Goal: Contribute content: Add original content to the website for others to see

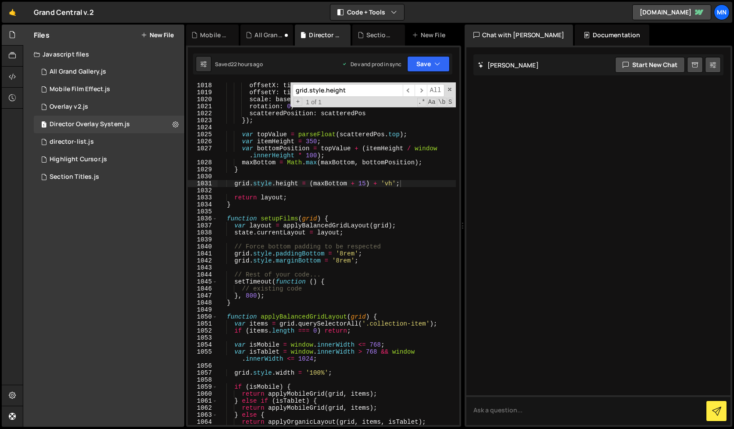
scroll to position [5156, 0]
click at [451, 89] on span at bounding box center [450, 89] width 6 height 6
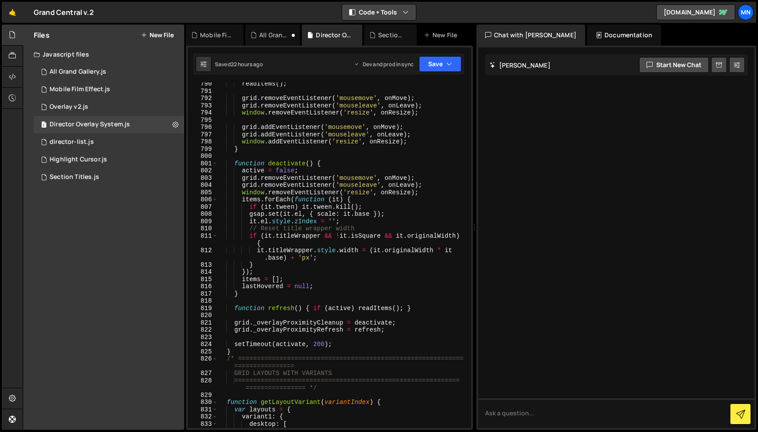
scroll to position [4045, 0]
click at [70, 87] on div "Mobile Film Effect.js" at bounding box center [80, 90] width 61 height 8
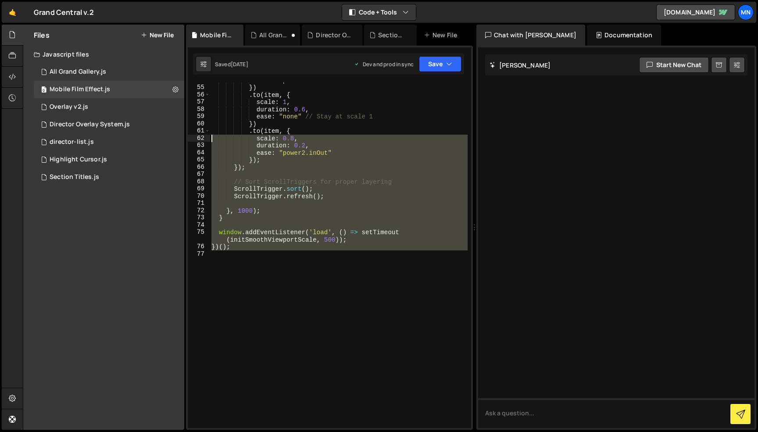
scroll to position [0, 0]
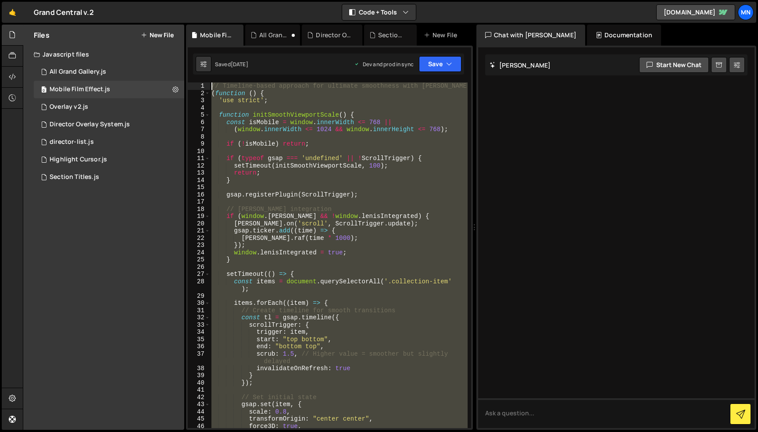
drag, startPoint x: 247, startPoint y: 369, endPoint x: 178, endPoint y: -56, distance: 430.7
click at [178, 0] on html "Projects [GEOGRAPHIC_DATA] Blog [GEOGRAPHIC_DATA] Projects Your Teams Invite te…" at bounding box center [379, 216] width 758 height 432
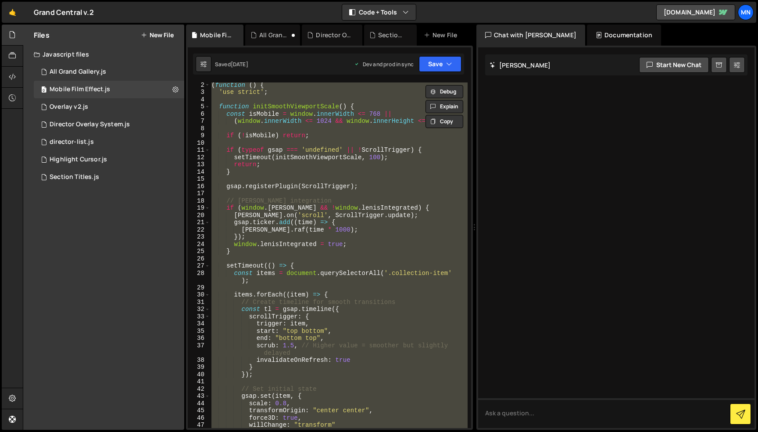
paste textarea "})();"
type textarea "})();"
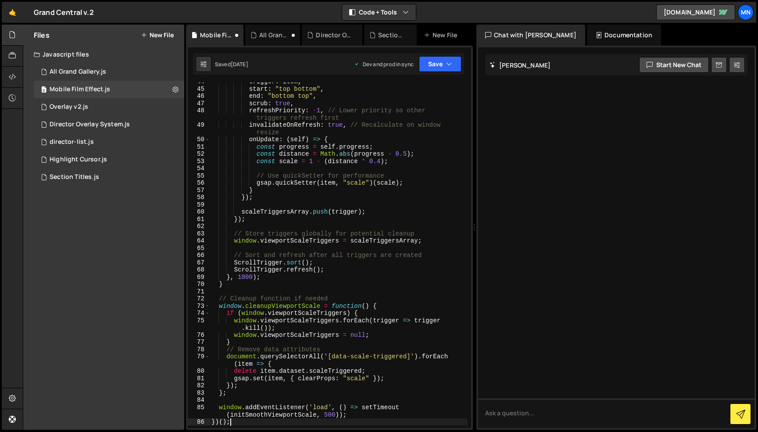
scroll to position [323, 0]
drag, startPoint x: 443, startPoint y: 64, endPoint x: 405, endPoint y: 80, distance: 41.1
click at [443, 64] on button "Save" at bounding box center [440, 64] width 43 height 16
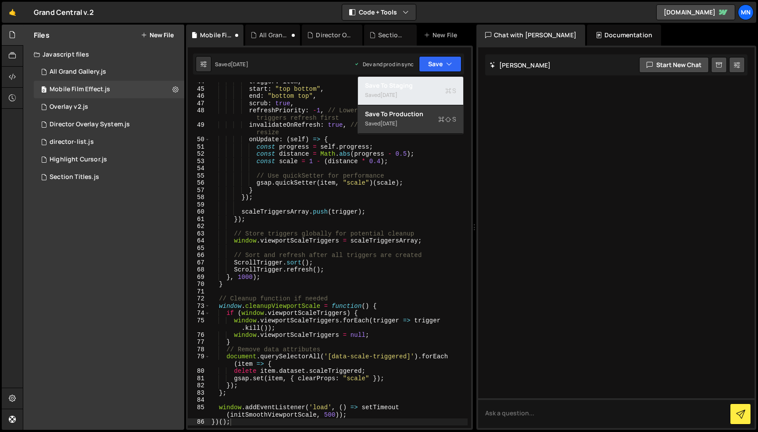
drag, startPoint x: 399, startPoint y: 85, endPoint x: 415, endPoint y: 76, distance: 18.1
click at [400, 84] on div "Save to Staging S" at bounding box center [410, 85] width 91 height 9
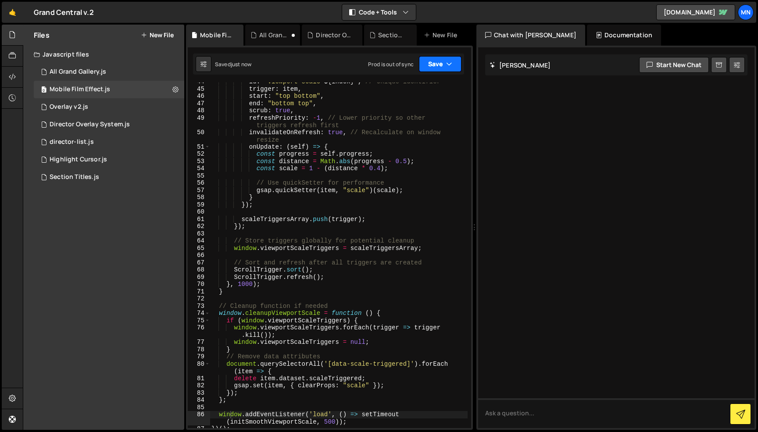
click at [444, 59] on button "Save" at bounding box center [440, 64] width 43 height 16
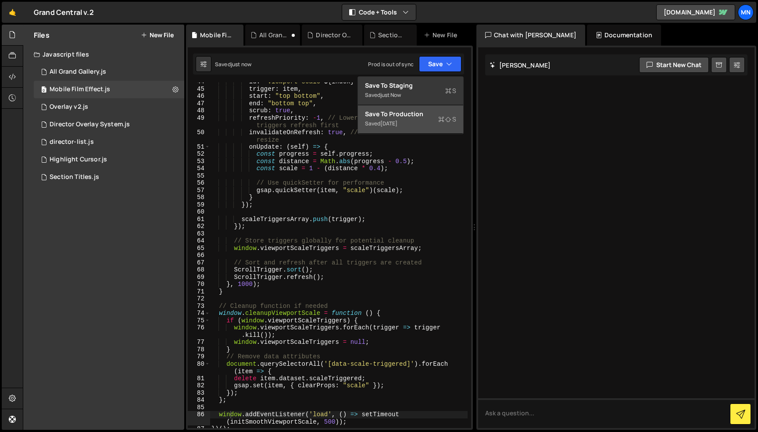
click at [412, 119] on div "Saved [DATE]" at bounding box center [410, 123] width 91 height 11
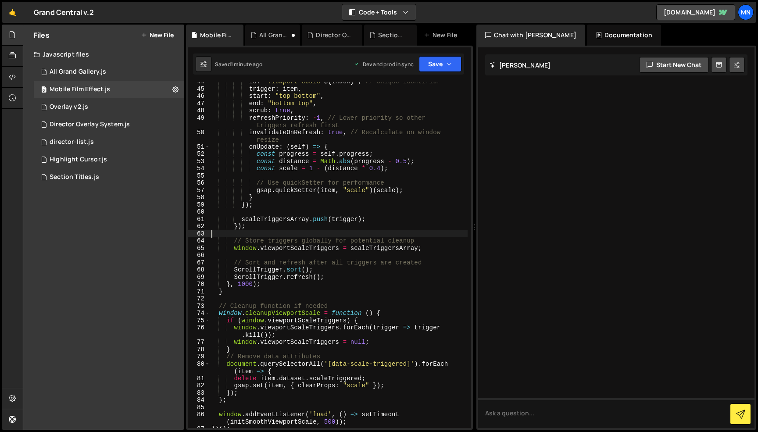
click at [280, 230] on div "id : ` viewport-scale- ${ index } ` , // Unique identifier trigger : item , sta…" at bounding box center [339, 257] width 258 height 358
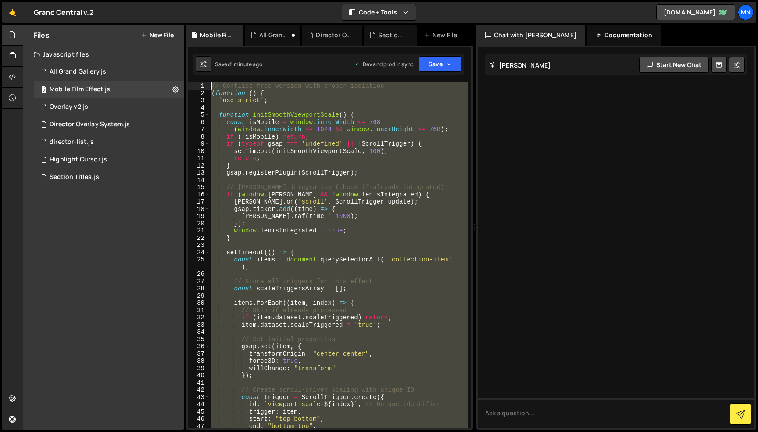
scroll to position [0, 0]
drag, startPoint x: 274, startPoint y: 393, endPoint x: 170, endPoint y: -56, distance: 461.0
click at [170, 0] on html "Projects [GEOGRAPHIC_DATA] Blog [GEOGRAPHIC_DATA] Projects Your Teams Invite te…" at bounding box center [379, 216] width 758 height 432
paste textarea "})();"
type textarea "})();"
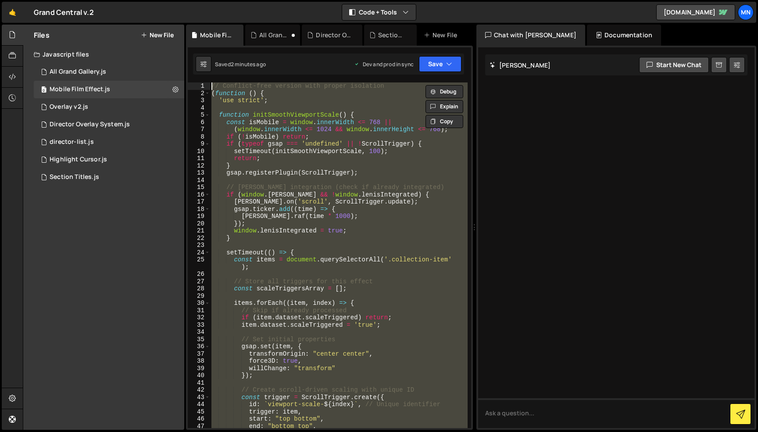
scroll to position [135, 0]
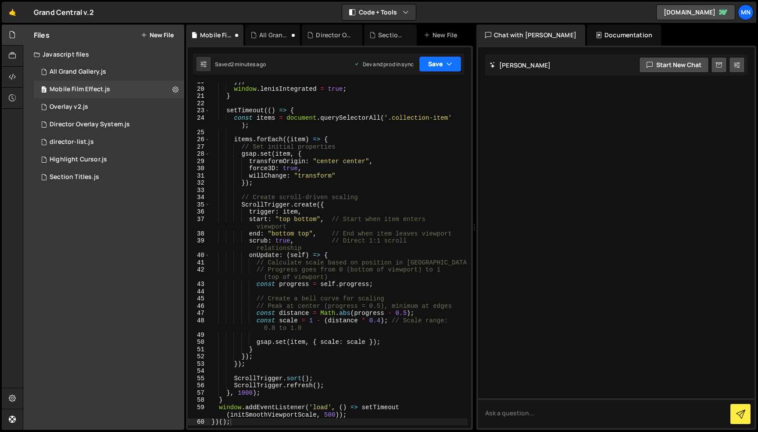
drag, startPoint x: 436, startPoint y: 61, endPoint x: 408, endPoint y: 79, distance: 33.6
click at [436, 61] on button "Save" at bounding box center [440, 64] width 43 height 16
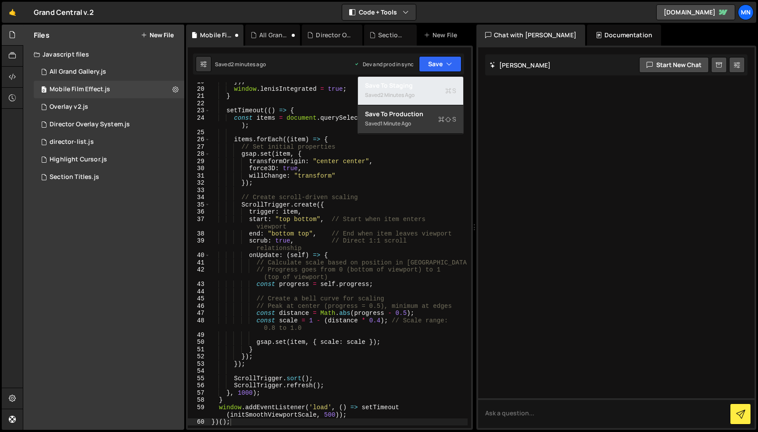
drag, startPoint x: 400, startPoint y: 86, endPoint x: 417, endPoint y: 79, distance: 19.1
click at [400, 86] on div "Save to Staging S" at bounding box center [410, 85] width 91 height 9
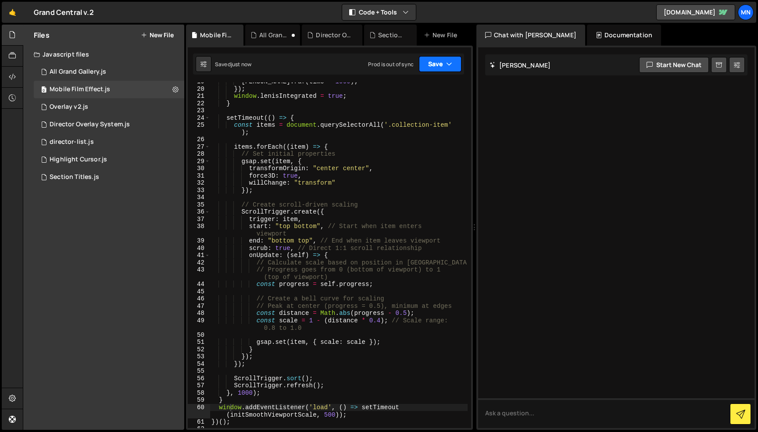
click at [435, 65] on button "Save" at bounding box center [440, 64] width 43 height 16
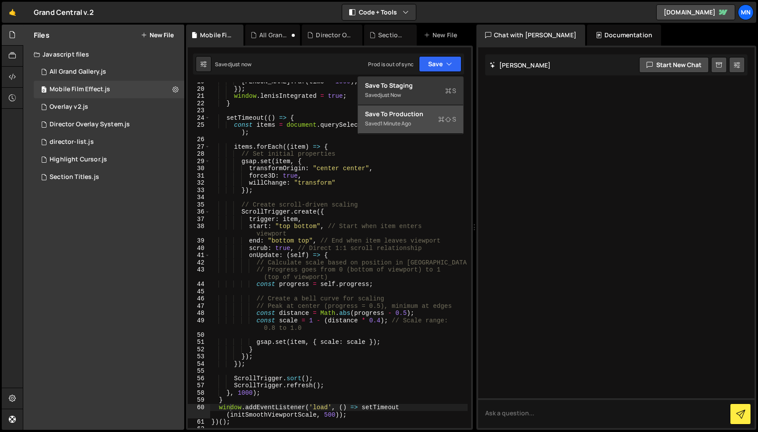
click at [403, 128] on div "Saved 1 minute ago" at bounding box center [410, 123] width 91 height 11
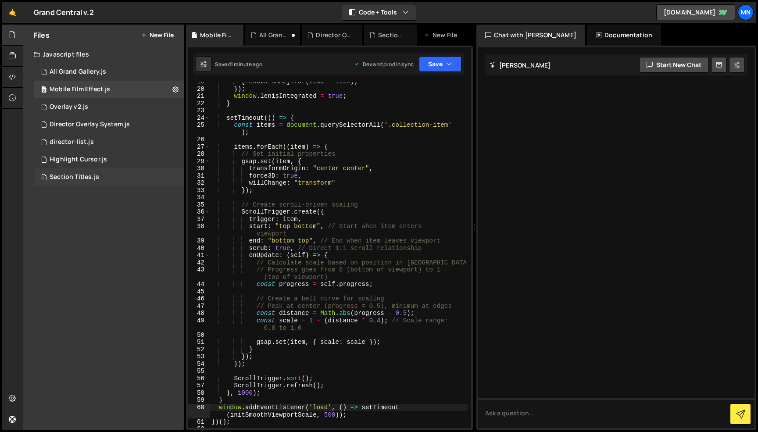
click at [78, 177] on div "Section Titles.js" at bounding box center [75, 177] width 50 height 8
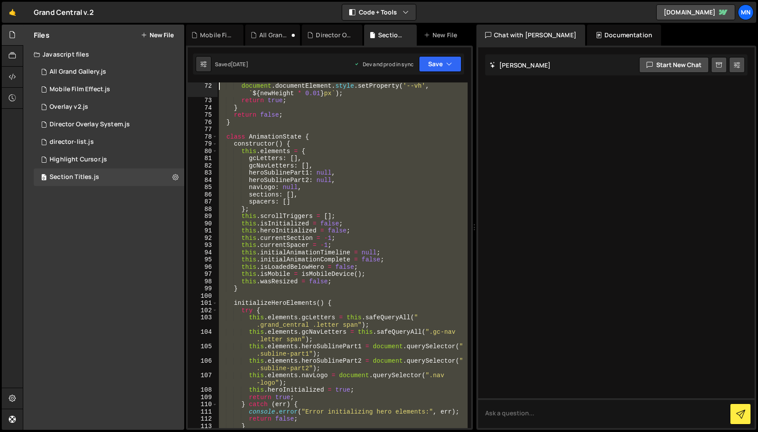
scroll to position [0, 0]
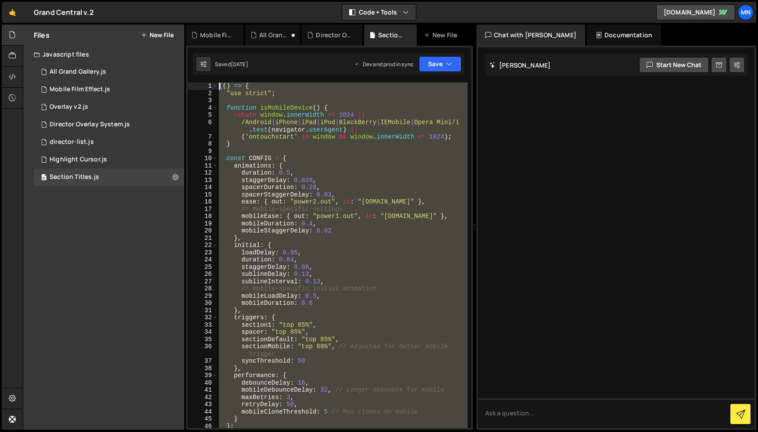
drag, startPoint x: 257, startPoint y: 347, endPoint x: 152, endPoint y: -56, distance: 416.6
click at [152, 0] on html "Projects [GEOGRAPHIC_DATA] Blog [GEOGRAPHIC_DATA] Projects Your Teams Invite te…" at bounding box center [379, 216] width 758 height 432
click at [333, 166] on div "(( ) => { "use strict" ; function isMobileDevice ( ) { return window . innerWid…" at bounding box center [342, 255] width 250 height 346
drag, startPoint x: 239, startPoint y: 397, endPoint x: 182, endPoint y: -56, distance: 456.7
click at [182, 0] on html "Projects [GEOGRAPHIC_DATA] Blog [GEOGRAPHIC_DATA] Projects Your Teams Invite te…" at bounding box center [379, 216] width 758 height 432
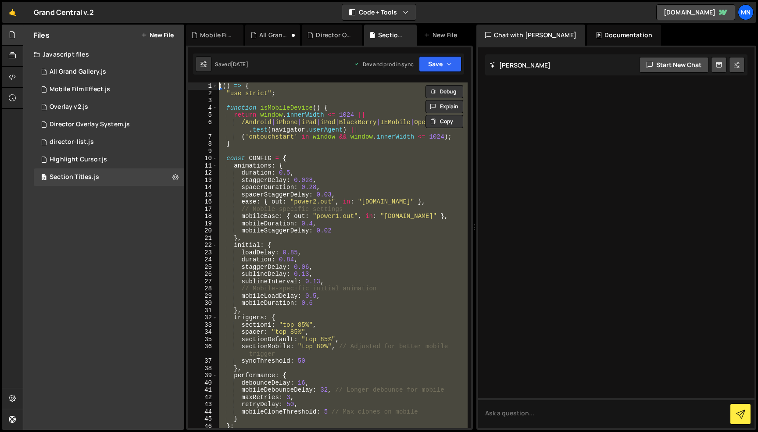
paste textarea "})()"
type textarea "})();"
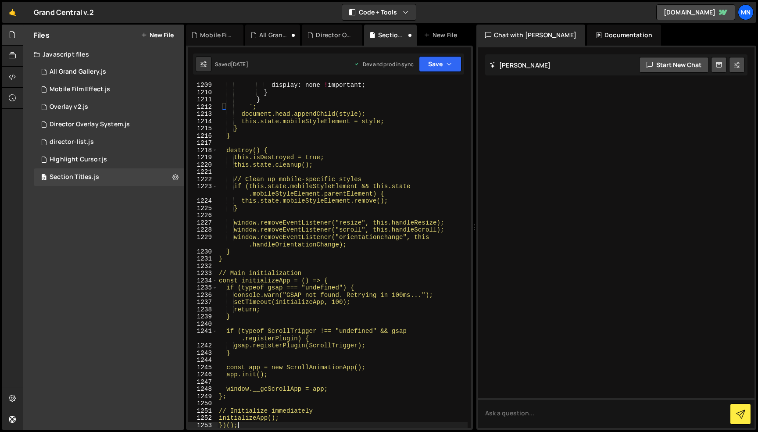
scroll to position [9888, 0]
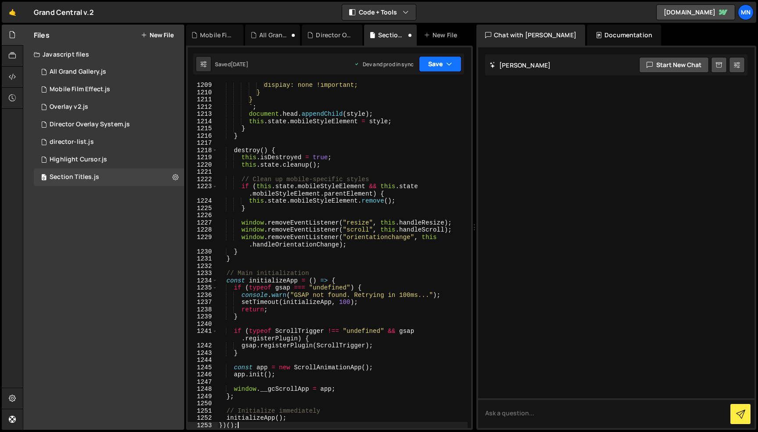
click at [438, 67] on button "Save" at bounding box center [440, 64] width 43 height 16
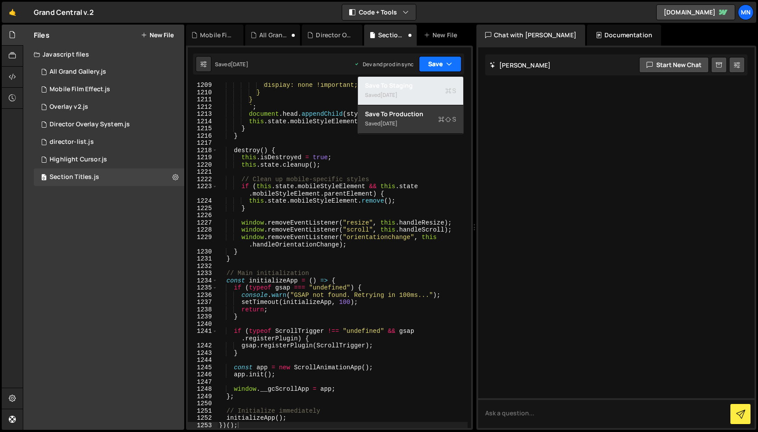
drag, startPoint x: 428, startPoint y: 85, endPoint x: 444, endPoint y: 66, distance: 24.6
click at [429, 85] on div "Save to Staging S" at bounding box center [410, 85] width 91 height 9
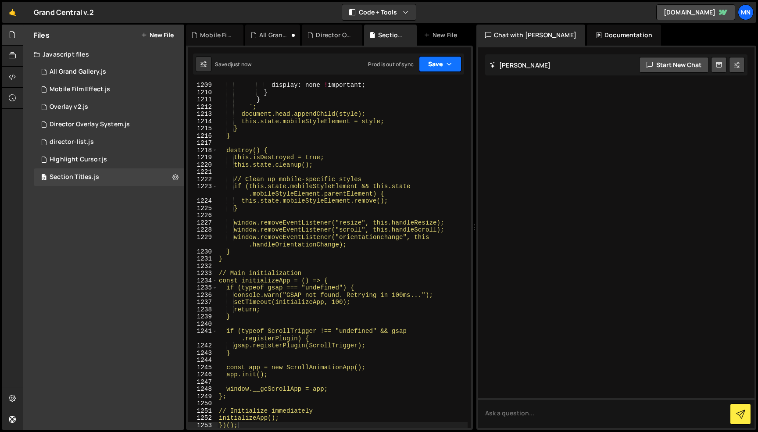
click at [444, 63] on button "Save" at bounding box center [440, 64] width 43 height 16
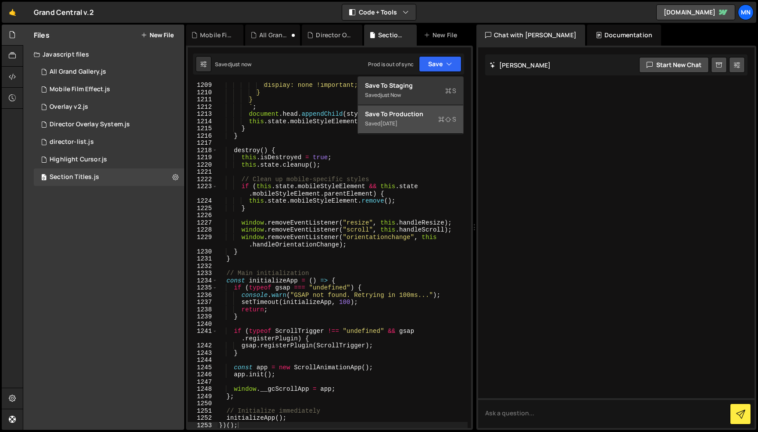
click at [436, 124] on div "Saved [DATE]" at bounding box center [410, 123] width 91 height 11
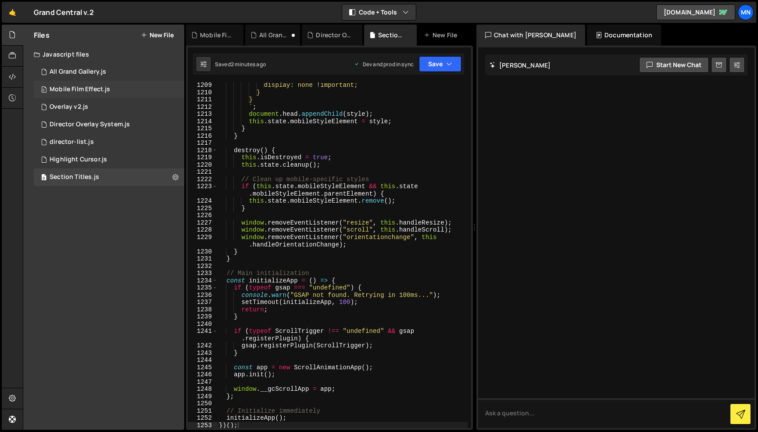
click at [79, 90] on div "Mobile Film Effect.js" at bounding box center [80, 90] width 61 height 8
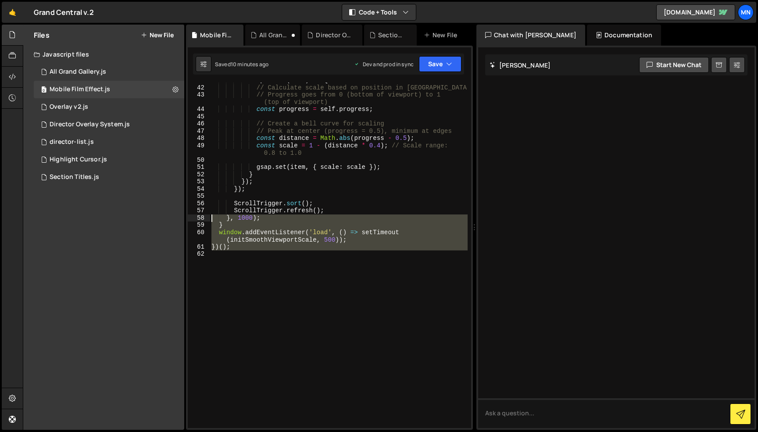
scroll to position [0, 0]
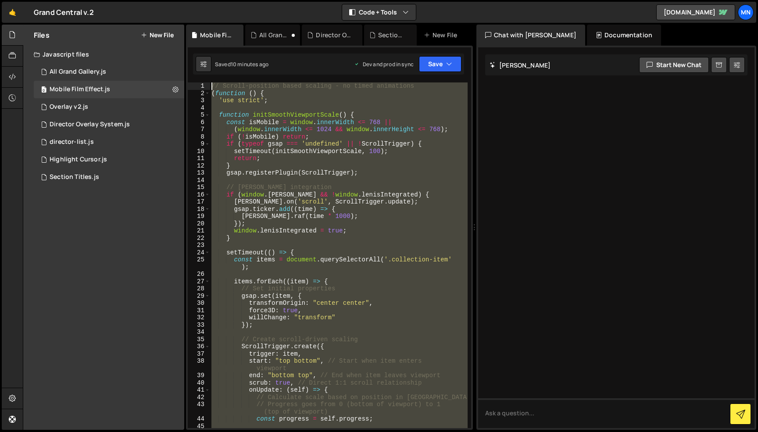
drag, startPoint x: 208, startPoint y: 370, endPoint x: 129, endPoint y: -56, distance: 433.1
click at [129, 0] on html "Projects [GEOGRAPHIC_DATA] Blog [GEOGRAPHIC_DATA] Projects Your Teams Invite te…" at bounding box center [379, 216] width 758 height 432
paste textarea "})();"
type textarea "})();"
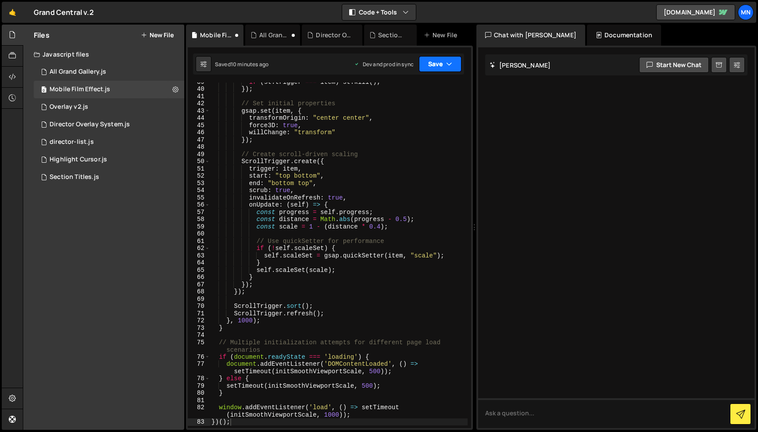
drag, startPoint x: 434, startPoint y: 65, endPoint x: 436, endPoint y: 73, distance: 8.3
click at [434, 66] on button "Save" at bounding box center [440, 64] width 43 height 16
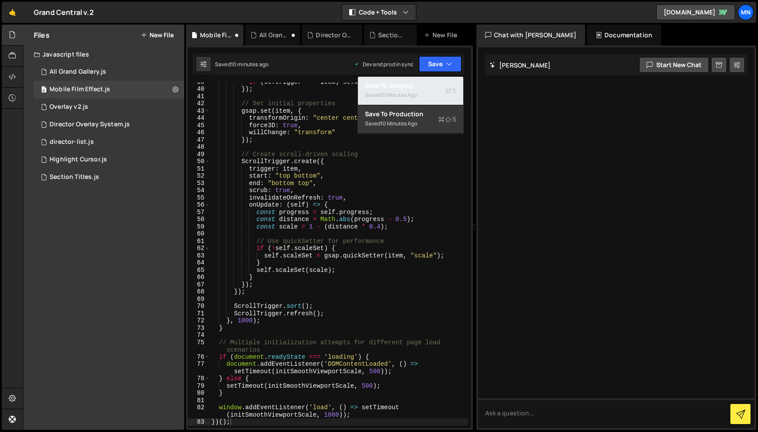
drag, startPoint x: 429, startPoint y: 93, endPoint x: 440, endPoint y: 73, distance: 22.8
click at [429, 93] on div "Saved 10 minutes ago" at bounding box center [410, 95] width 91 height 11
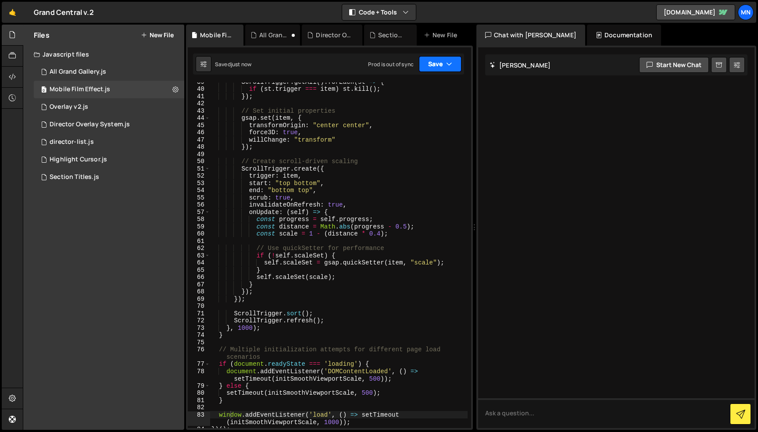
click at [441, 65] on button "Save" at bounding box center [440, 64] width 43 height 16
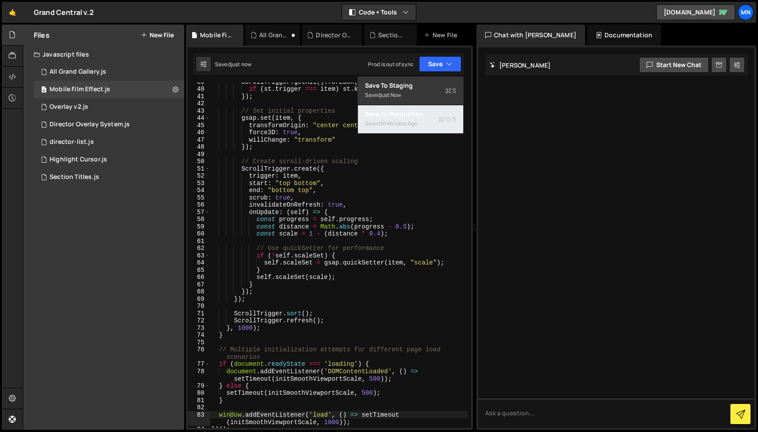
drag, startPoint x: 428, startPoint y: 122, endPoint x: 368, endPoint y: 125, distance: 60.1
click at [428, 122] on div "Saved 10 minutes ago" at bounding box center [410, 123] width 91 height 11
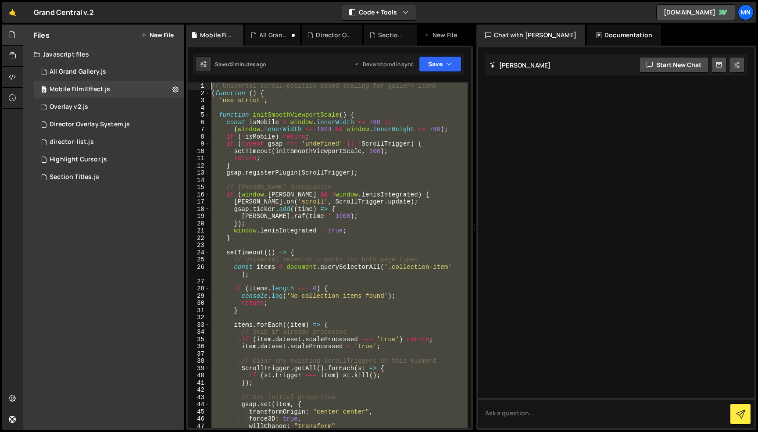
scroll to position [0, 0]
drag, startPoint x: 211, startPoint y: 295, endPoint x: 187, endPoint y: 24, distance: 272.1
click at [187, 24] on div "Hold on a sec... Are you certain you wish to leave this page? Any changes you'v…" at bounding box center [379, 216] width 758 height 432
paste textarea "})();"
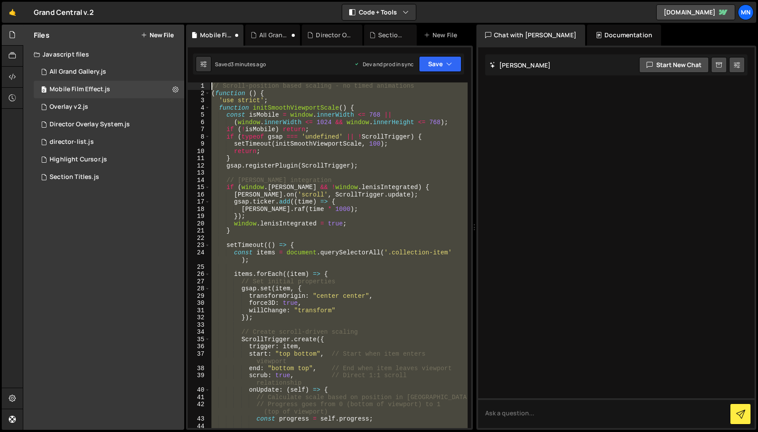
drag, startPoint x: 179, startPoint y: 252, endPoint x: 149, endPoint y: -7, distance: 261.1
click at [149, 0] on html "Projects [GEOGRAPHIC_DATA] Blog [GEOGRAPHIC_DATA] Projects Your Teams Invite te…" at bounding box center [379, 216] width 758 height 432
paste textarea "})();"
type textarea "})();"
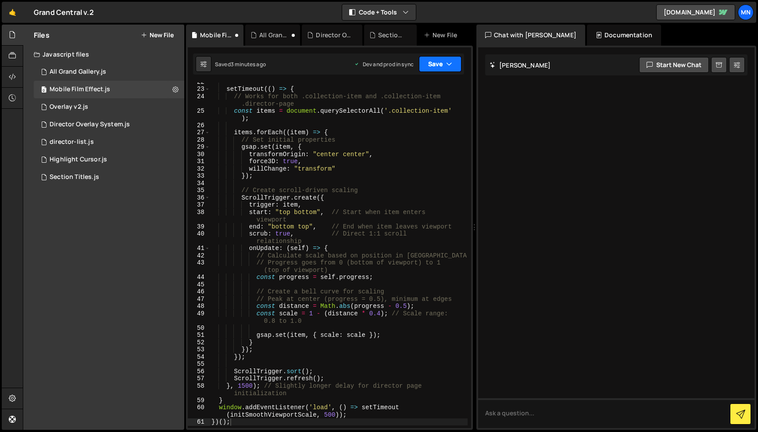
click at [451, 69] on button "Save" at bounding box center [440, 64] width 43 height 16
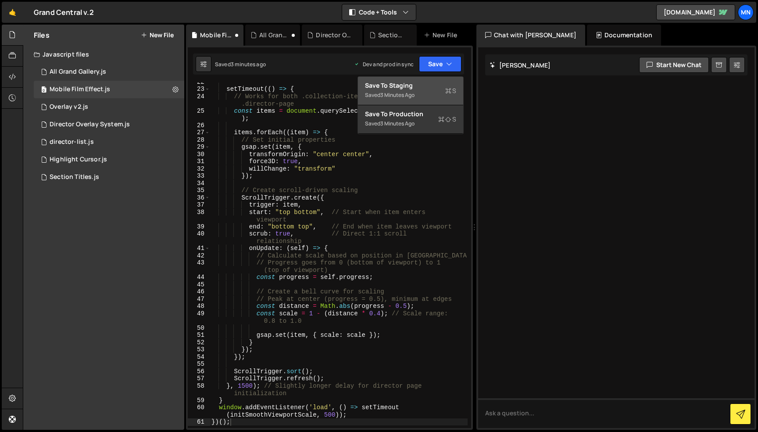
click at [426, 86] on div "Save to Staging S" at bounding box center [410, 85] width 91 height 9
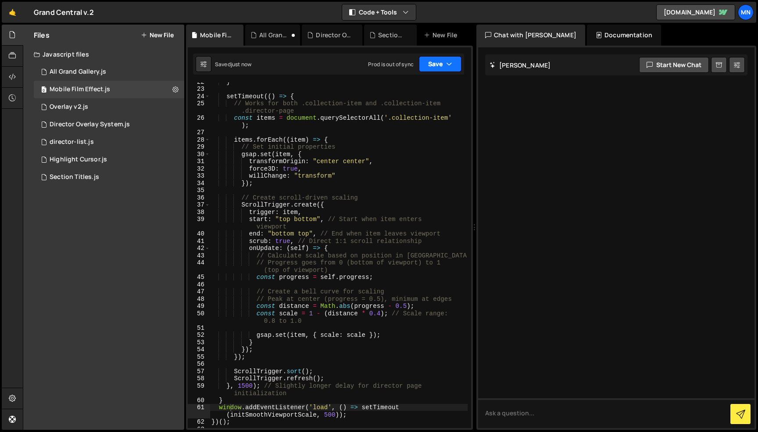
click at [445, 63] on button "Save" at bounding box center [440, 64] width 43 height 16
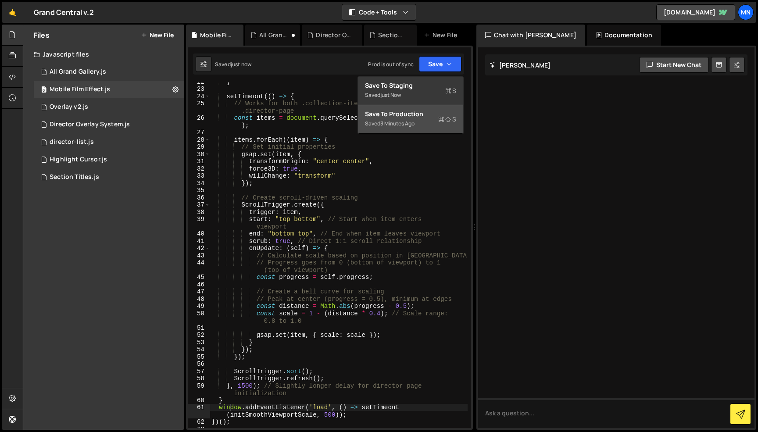
click at [429, 118] on div "Save to Production S" at bounding box center [410, 114] width 91 height 9
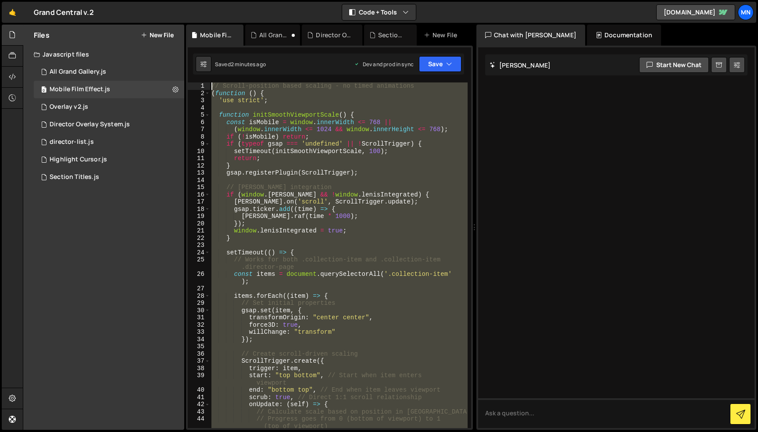
scroll to position [0, 0]
drag, startPoint x: 191, startPoint y: 272, endPoint x: 200, endPoint y: -17, distance: 289.7
click at [200, 0] on html "Projects [GEOGRAPHIC_DATA] Blog [GEOGRAPHIC_DATA] Projects Your Teams Invite te…" at bounding box center [379, 216] width 758 height 432
paste textarea "})();"
type textarea "})();"
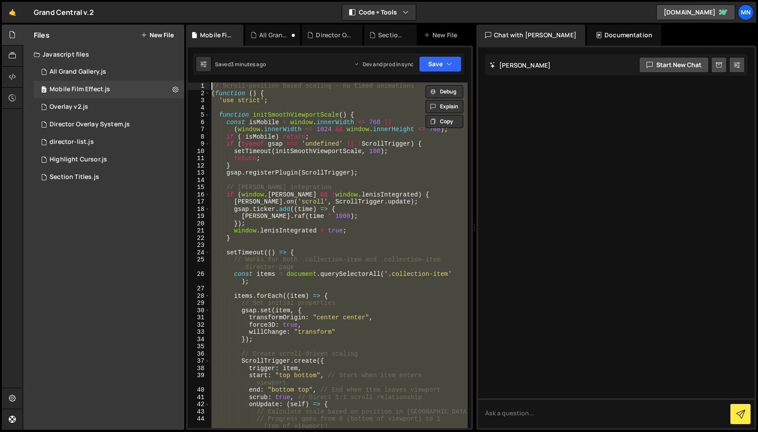
scroll to position [344, 0]
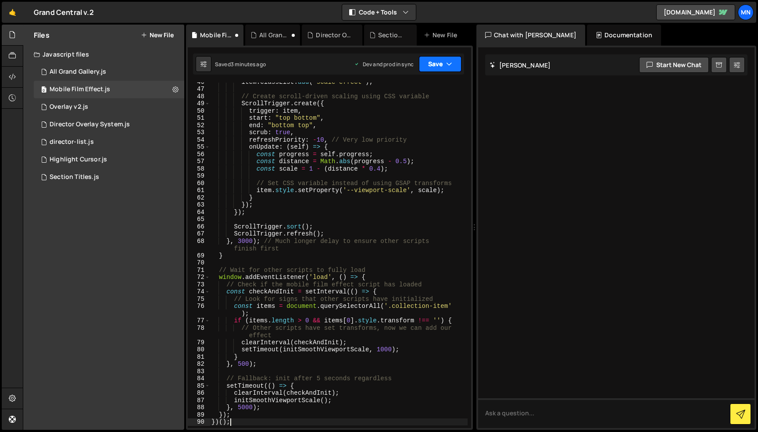
click at [441, 59] on button "Save" at bounding box center [440, 64] width 43 height 16
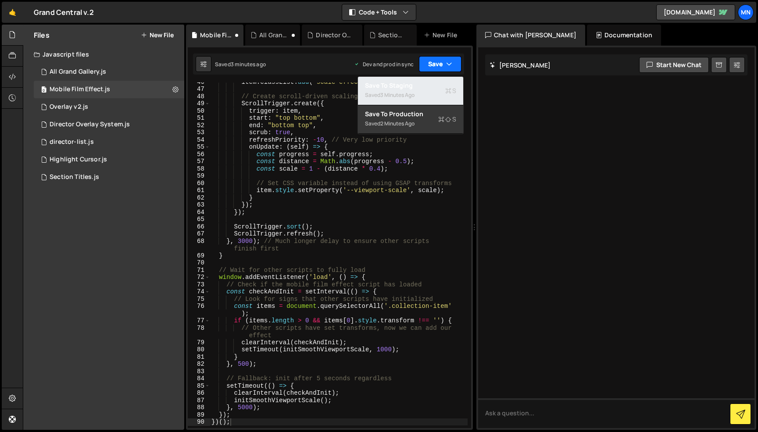
drag, startPoint x: 411, startPoint y: 93, endPoint x: 431, endPoint y: 70, distance: 29.9
click at [413, 91] on div "3 minutes ago" at bounding box center [397, 94] width 34 height 7
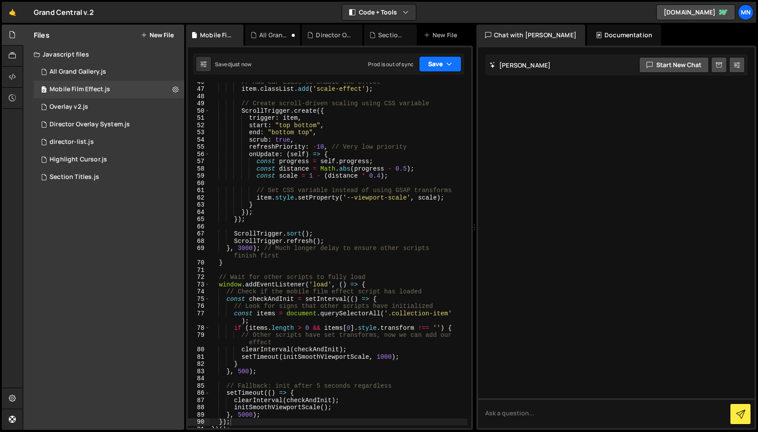
click at [434, 65] on button "Save" at bounding box center [440, 64] width 43 height 16
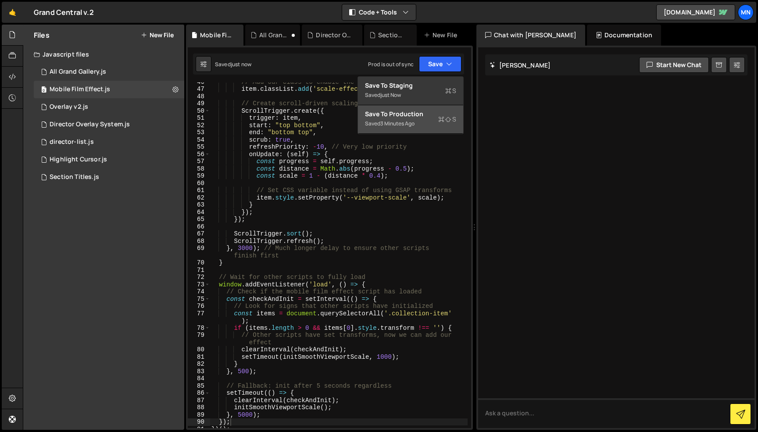
click at [413, 121] on div "3 minutes ago" at bounding box center [397, 123] width 34 height 7
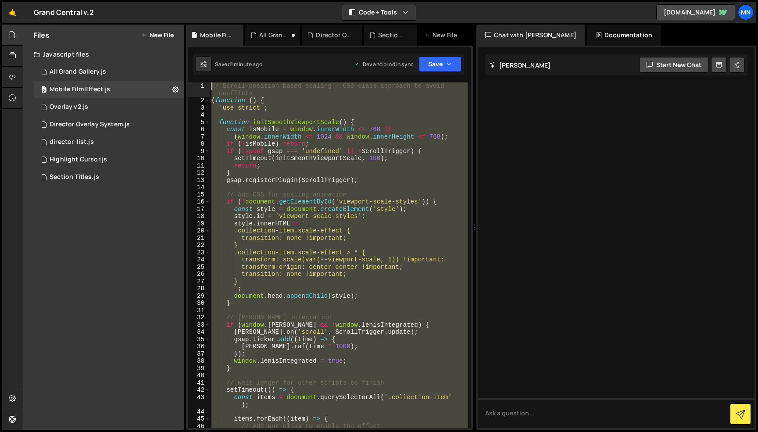
scroll to position [0, 0]
drag, startPoint x: 238, startPoint y: 408, endPoint x: 157, endPoint y: -56, distance: 470.7
click at [157, 0] on html "Projects [GEOGRAPHIC_DATA] Blog [GEOGRAPHIC_DATA] Projects Your Teams Invite te…" at bounding box center [379, 216] width 758 height 432
paste textarea "})();"
type textarea "})();"
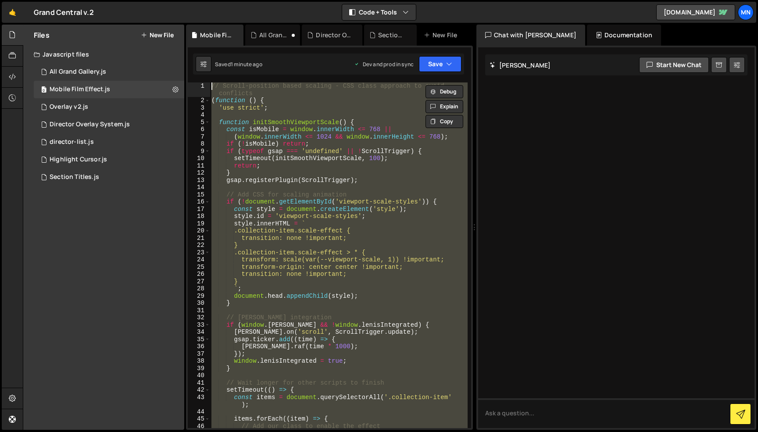
scroll to position [156, 0]
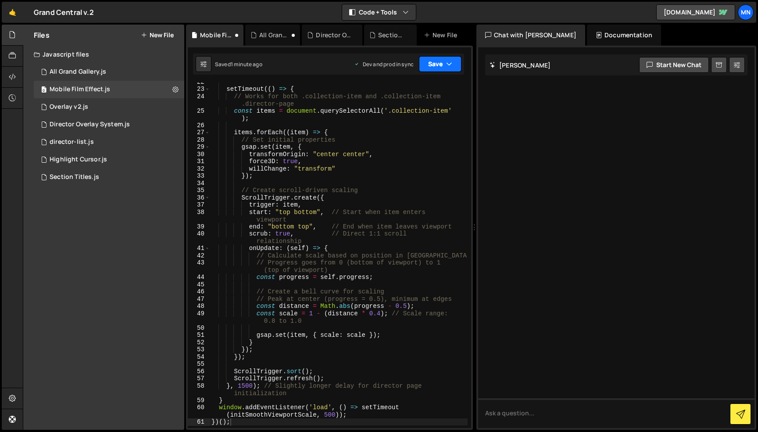
drag, startPoint x: 448, startPoint y: 58, endPoint x: 449, endPoint y: 75, distance: 17.1
click at [449, 59] on button "Save" at bounding box center [440, 64] width 43 height 16
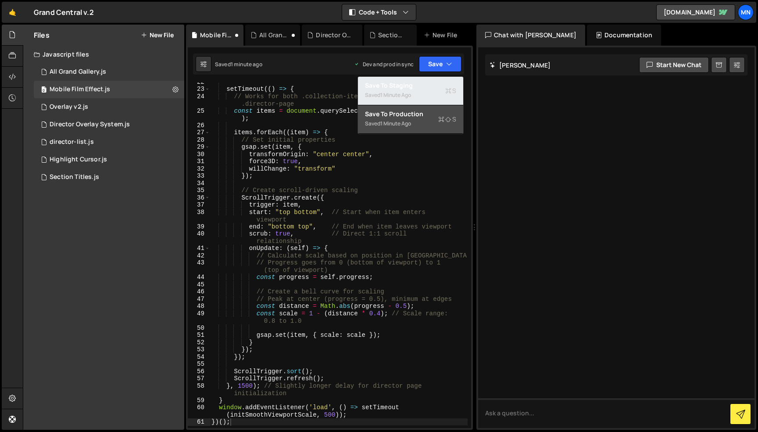
click at [446, 85] on div "Save to Staging S" at bounding box center [410, 85] width 91 height 9
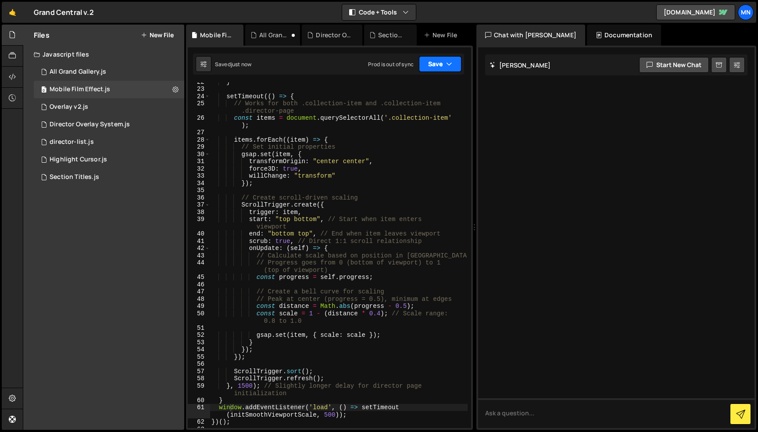
click at [454, 64] on button "Save" at bounding box center [440, 64] width 43 height 16
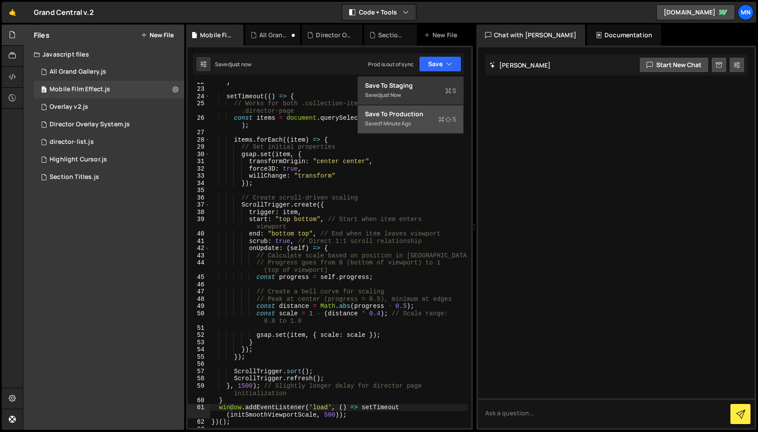
click at [433, 128] on div "Saved 1 minute ago" at bounding box center [410, 123] width 91 height 11
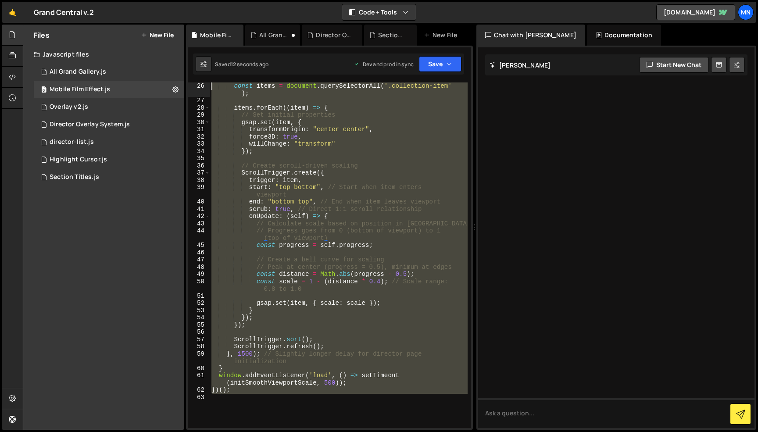
scroll to position [0, 0]
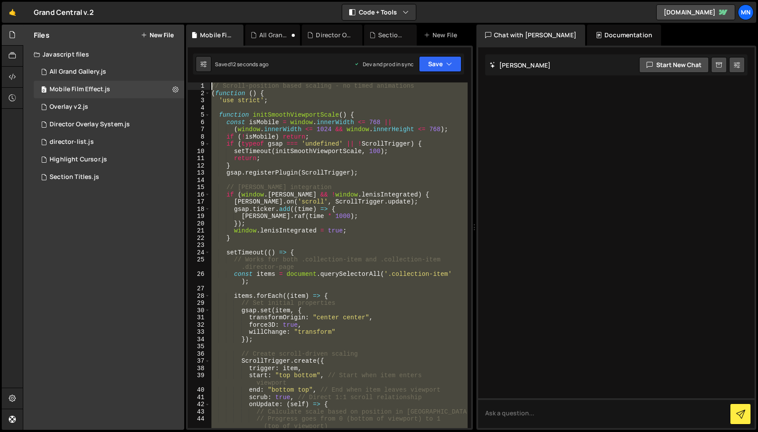
drag, startPoint x: 233, startPoint y: 345, endPoint x: 186, endPoint y: -56, distance: 403.3
click at [186, 0] on html "Projects [GEOGRAPHIC_DATA] Blog [GEOGRAPHIC_DATA] Projects Your Teams Invite te…" at bounding box center [379, 216] width 758 height 432
paste textarea "})();"
type textarea "})();"
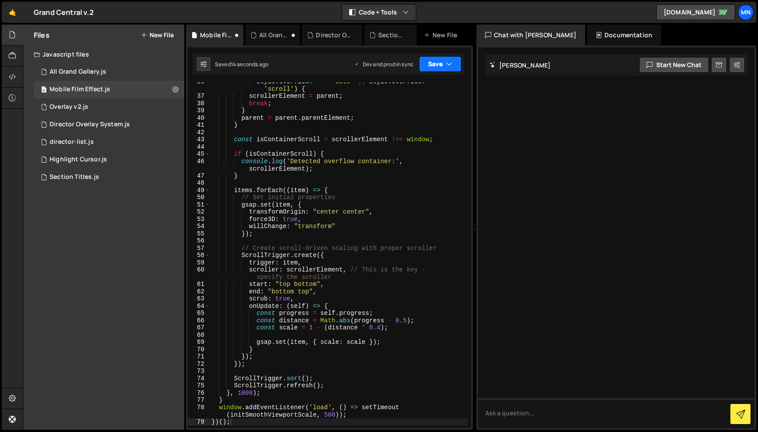
click at [440, 65] on button "Save" at bounding box center [440, 64] width 43 height 16
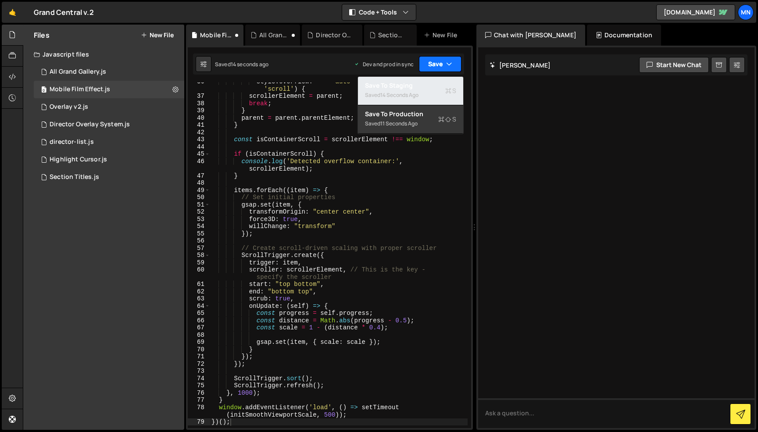
drag, startPoint x: 429, startPoint y: 86, endPoint x: 444, endPoint y: 65, distance: 25.6
click at [430, 86] on div "Save to Staging S" at bounding box center [410, 85] width 91 height 9
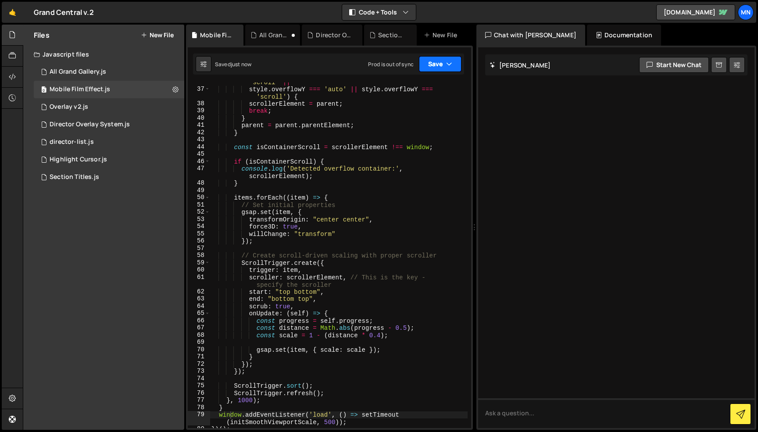
drag, startPoint x: 444, startPoint y: 63, endPoint x: 433, endPoint y: 114, distance: 52.5
click at [444, 64] on button "Save" at bounding box center [440, 64] width 43 height 16
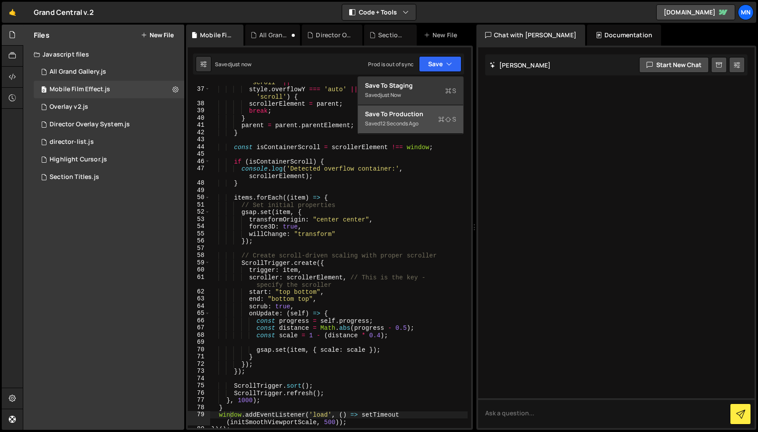
click at [429, 126] on div "Saved 12 seconds ago" at bounding box center [410, 123] width 91 height 11
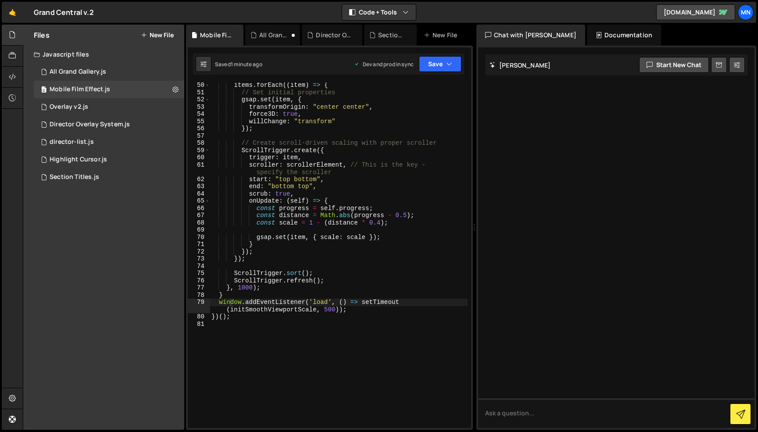
scroll to position [462, 0]
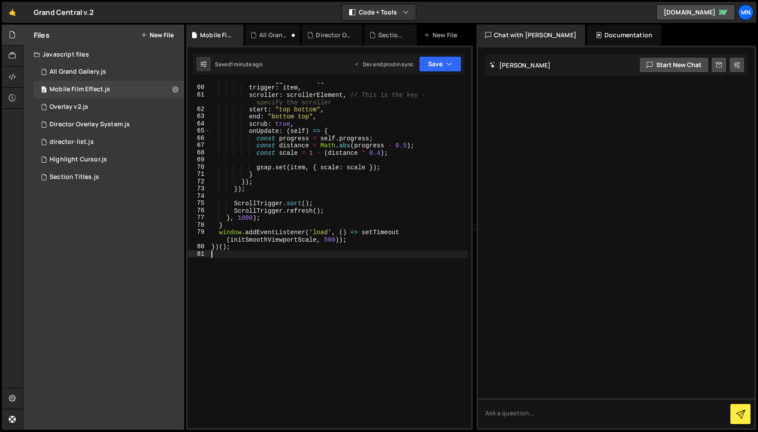
drag, startPoint x: 258, startPoint y: 405, endPoint x: 244, endPoint y: 381, distance: 27.9
click at [239, 383] on div "ScrollTrigger . create ({ trigger : item , scroller : scrollerElement , // This…" at bounding box center [339, 256] width 258 height 358
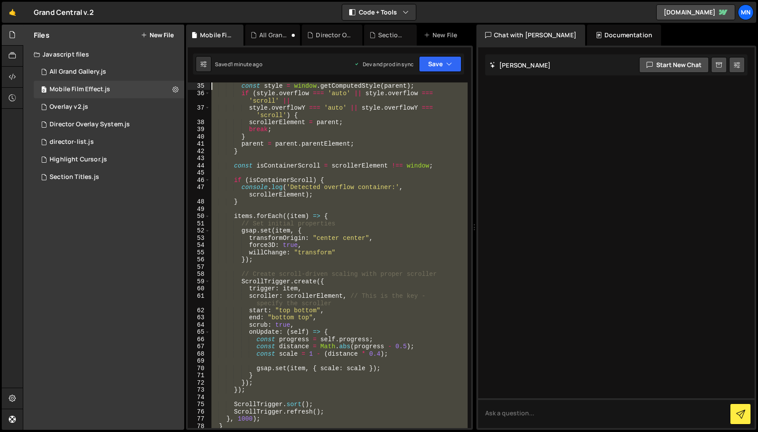
scroll to position [0, 0]
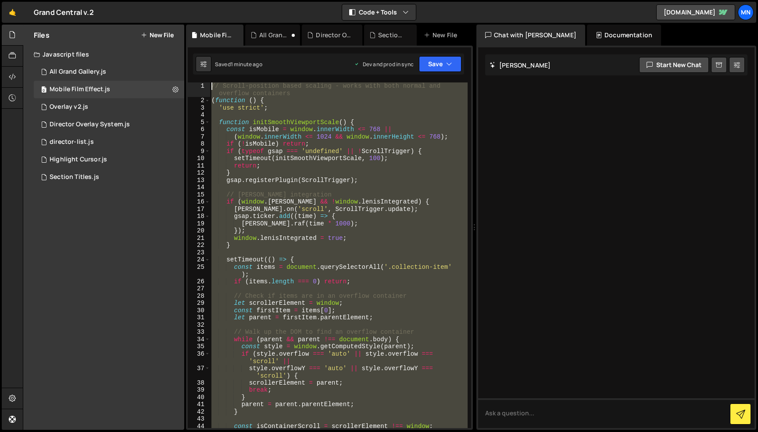
drag, startPoint x: 210, startPoint y: 333, endPoint x: 190, endPoint y: -56, distance: 389.2
click at [190, 0] on html "Projects [GEOGRAPHIC_DATA] Blog [GEOGRAPHIC_DATA] Projects Your Teams Invite te…" at bounding box center [379, 216] width 758 height 432
paste textarea "})();"
type textarea "})();"
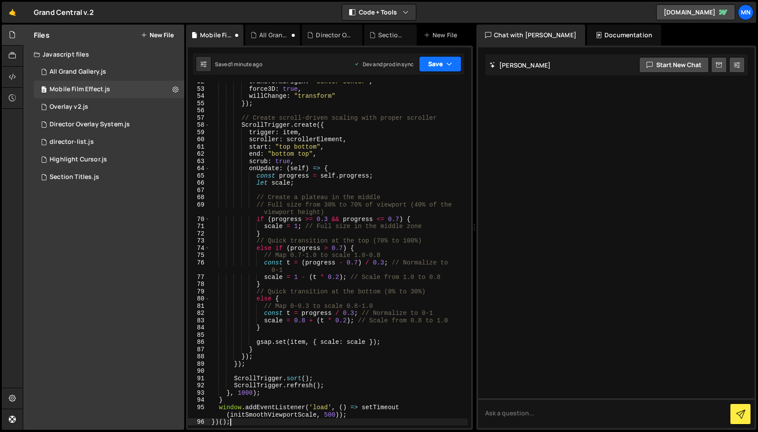
click at [446, 64] on icon "button" at bounding box center [449, 64] width 6 height 9
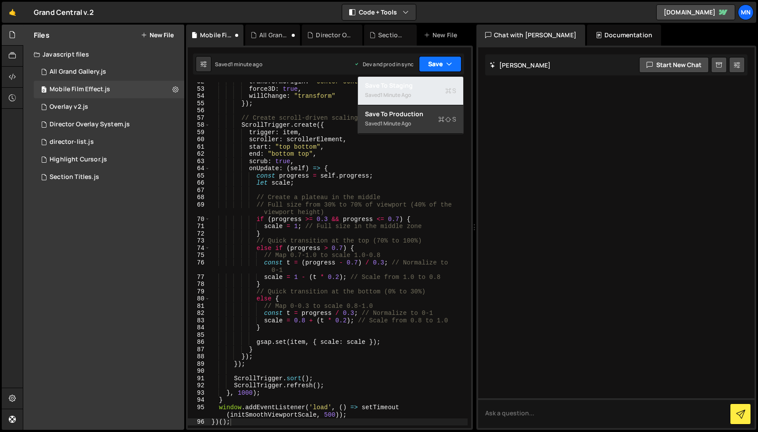
drag, startPoint x: 417, startPoint y: 82, endPoint x: 440, endPoint y: 71, distance: 25.5
click at [418, 82] on div "Save to Staging S" at bounding box center [410, 85] width 91 height 9
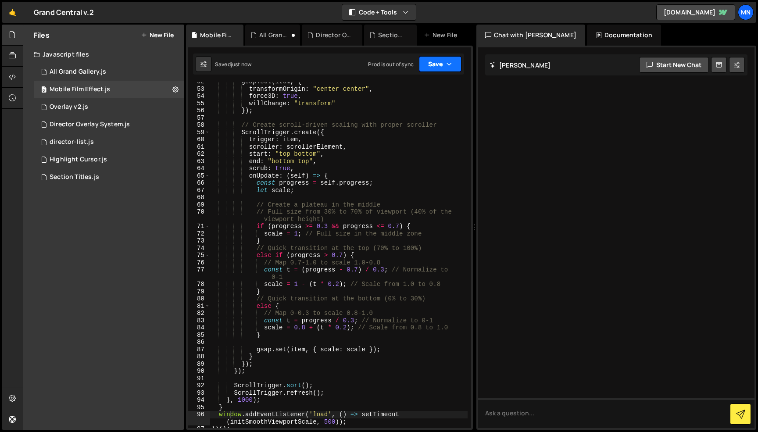
drag, startPoint x: 444, startPoint y: 64, endPoint x: 422, endPoint y: 104, distance: 45.2
click at [444, 64] on button "Save" at bounding box center [440, 64] width 43 height 16
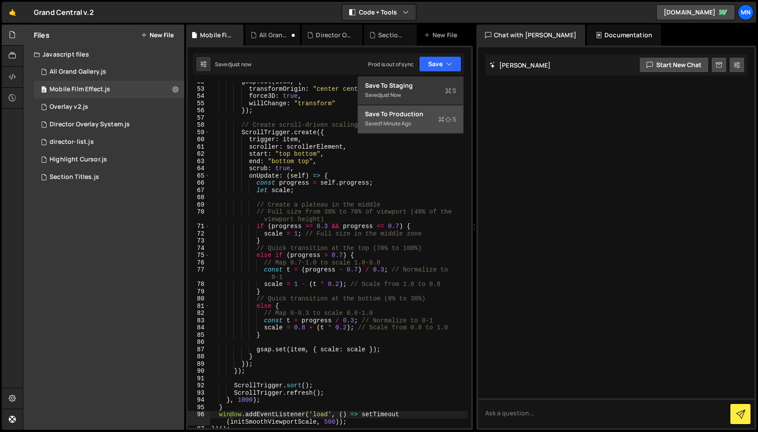
click at [418, 108] on button "Save to Production S Saved 1 minute ago" at bounding box center [410, 119] width 105 height 29
